Goal: Find specific page/section

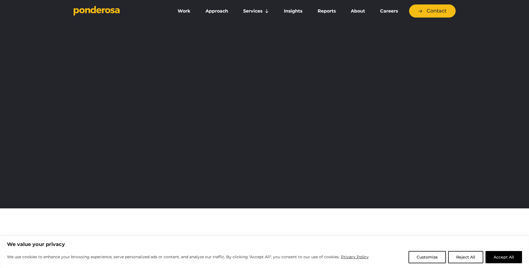
click at [388, 11] on link "Careers" at bounding box center [389, 11] width 31 height 12
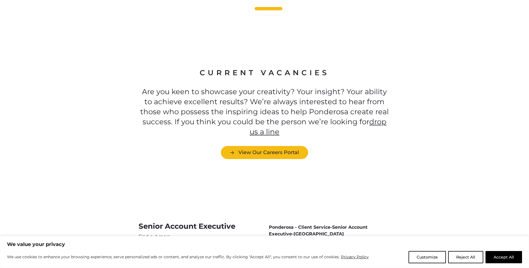
scroll to position [1535, 0]
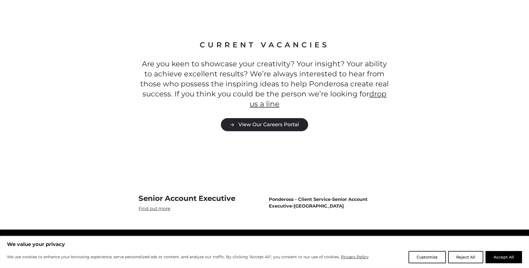
click at [238, 118] on link "View Our Careers Portal" at bounding box center [264, 124] width 87 height 13
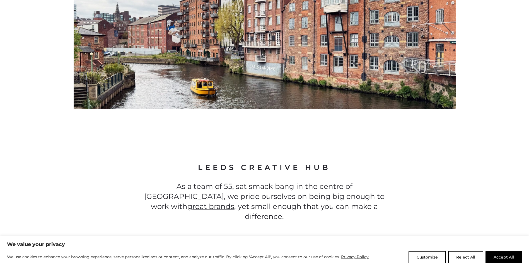
scroll to position [336, 0]
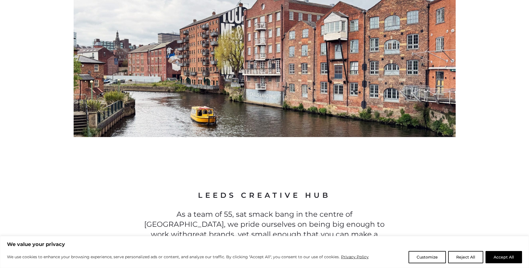
click at [234, 230] on link "great brands" at bounding box center [210, 234] width 47 height 9
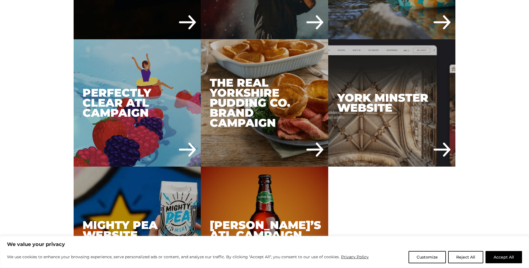
scroll to position [2482, 0]
